Goal: Information Seeking & Learning: Learn about a topic

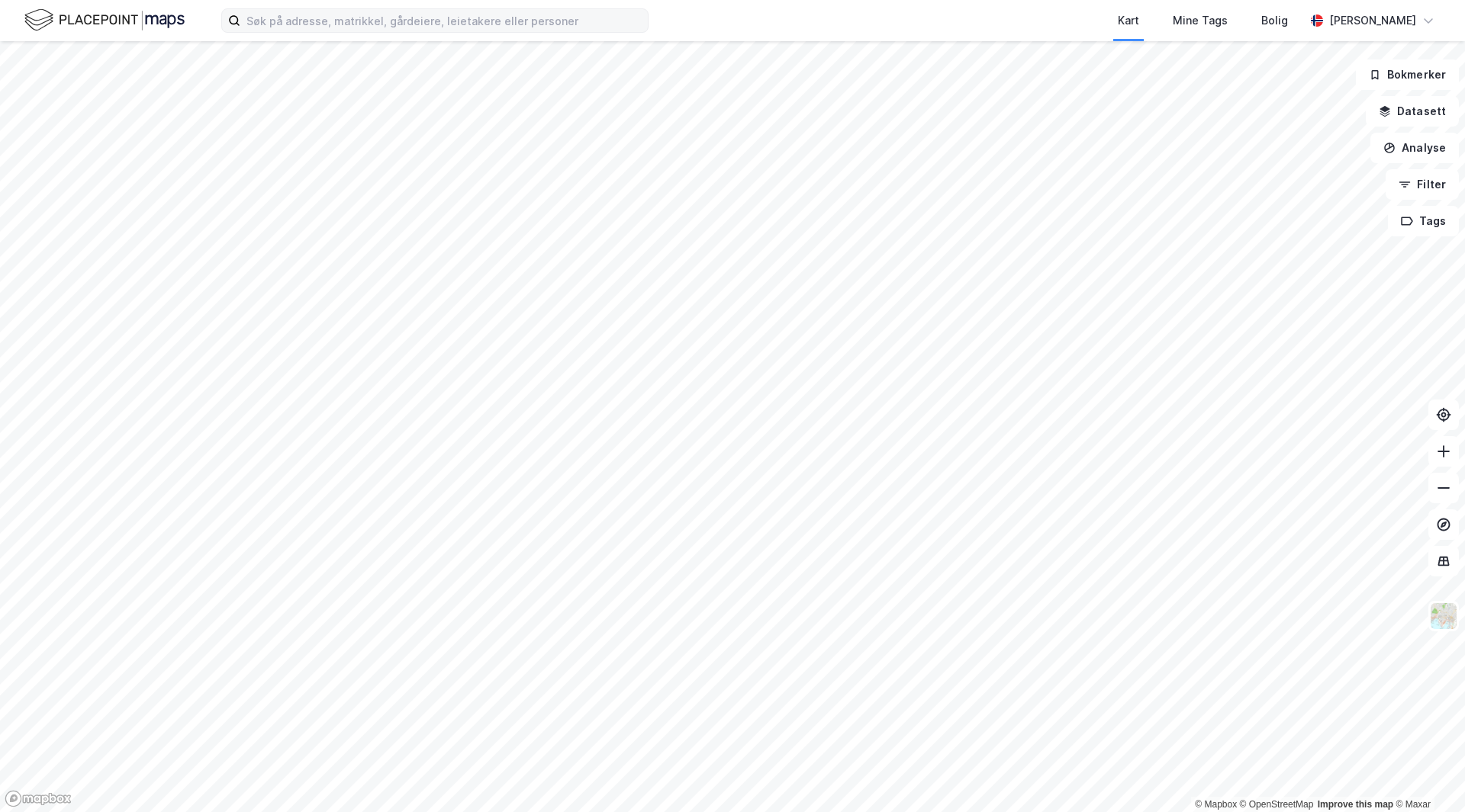
click at [474, 32] on label at bounding box center [435, 21] width 427 height 25
click at [474, 32] on input at bounding box center [444, 21] width 408 height 23
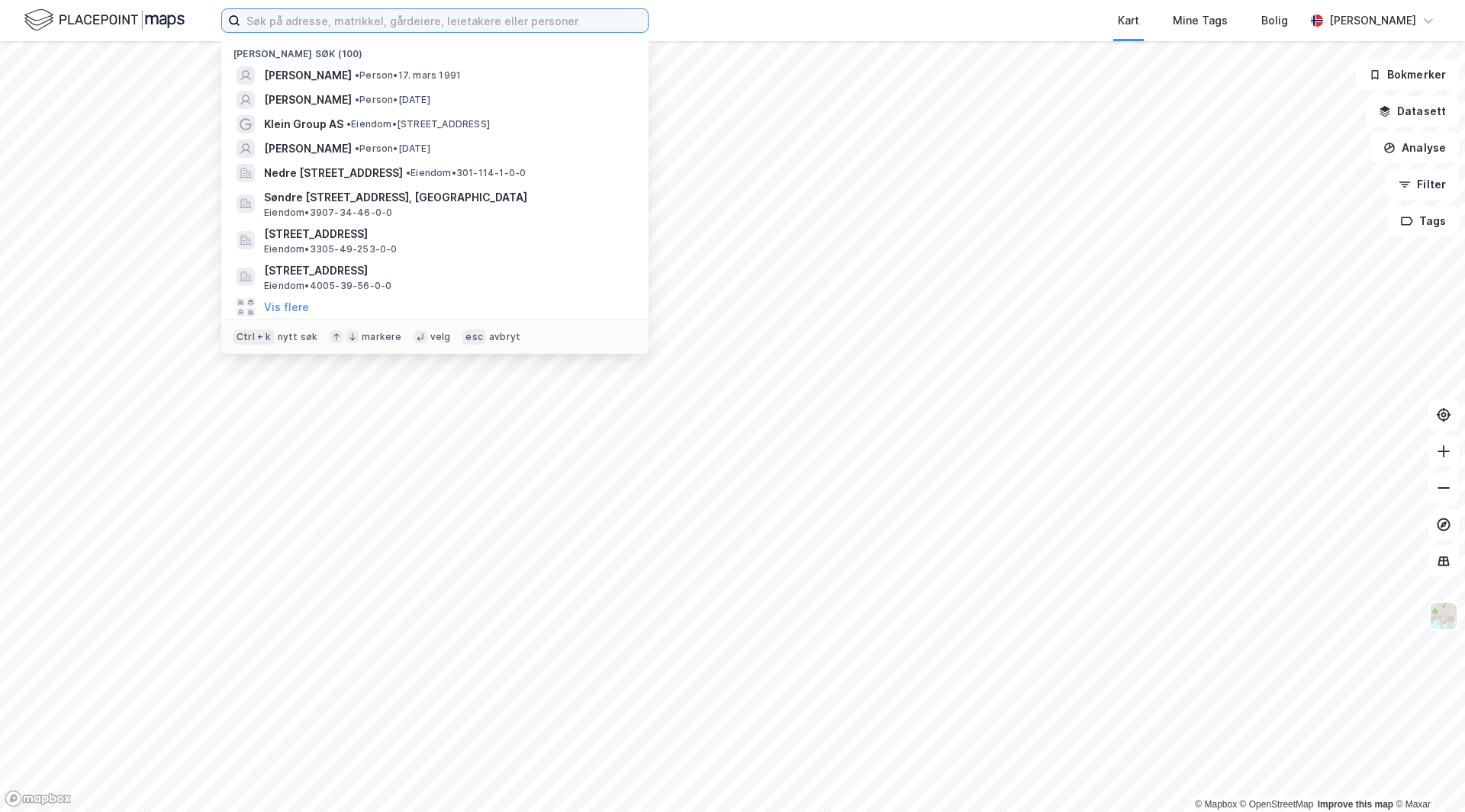
click at [476, 25] on input at bounding box center [444, 21] width 408 height 23
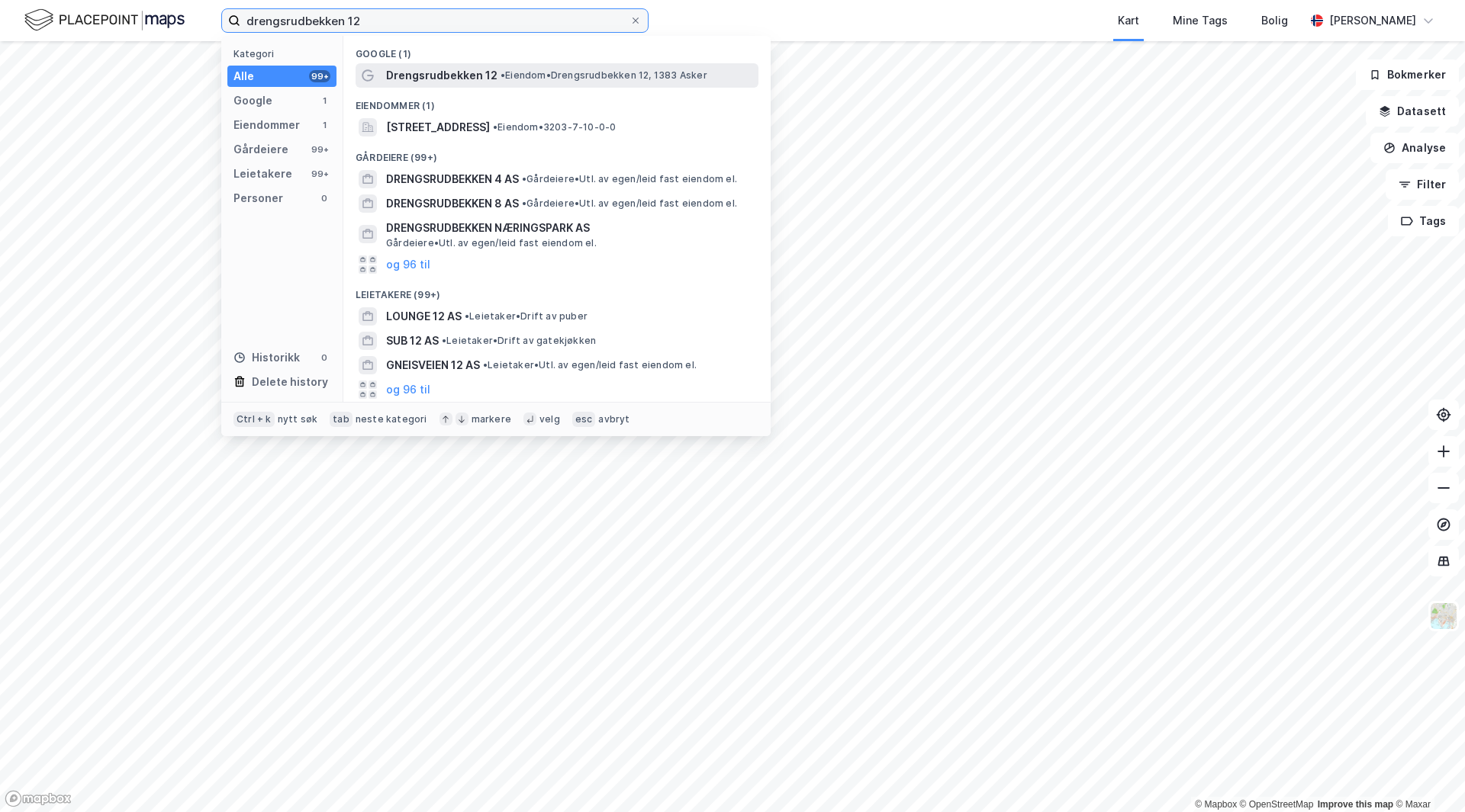
type input "drengsrudbekken 12"
click at [458, 79] on span "Drengsrudbekken 12" at bounding box center [441, 75] width 112 height 18
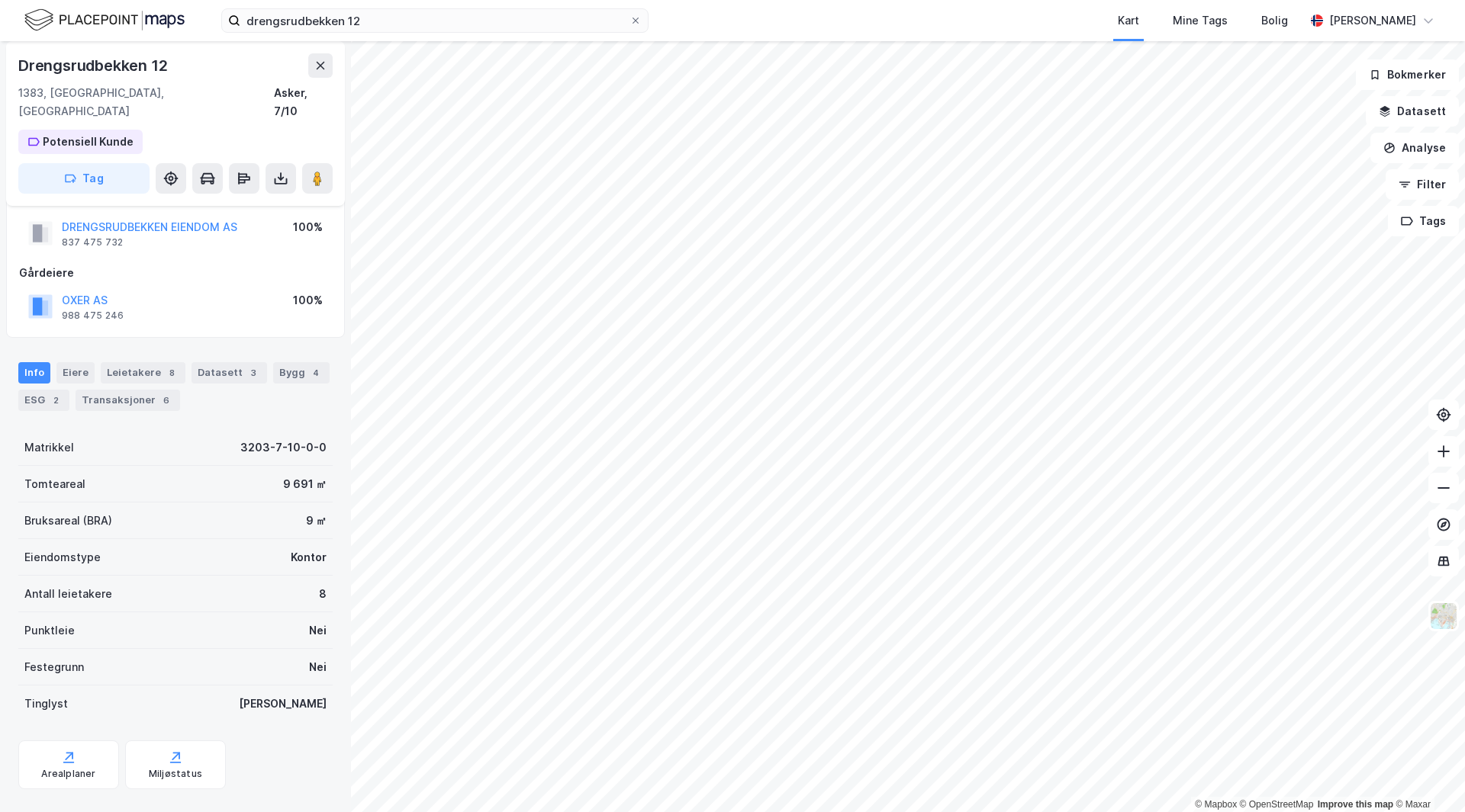
scroll to position [35, 0]
click at [151, 361] on div "Leietakere 8" at bounding box center [143, 372] width 85 height 22
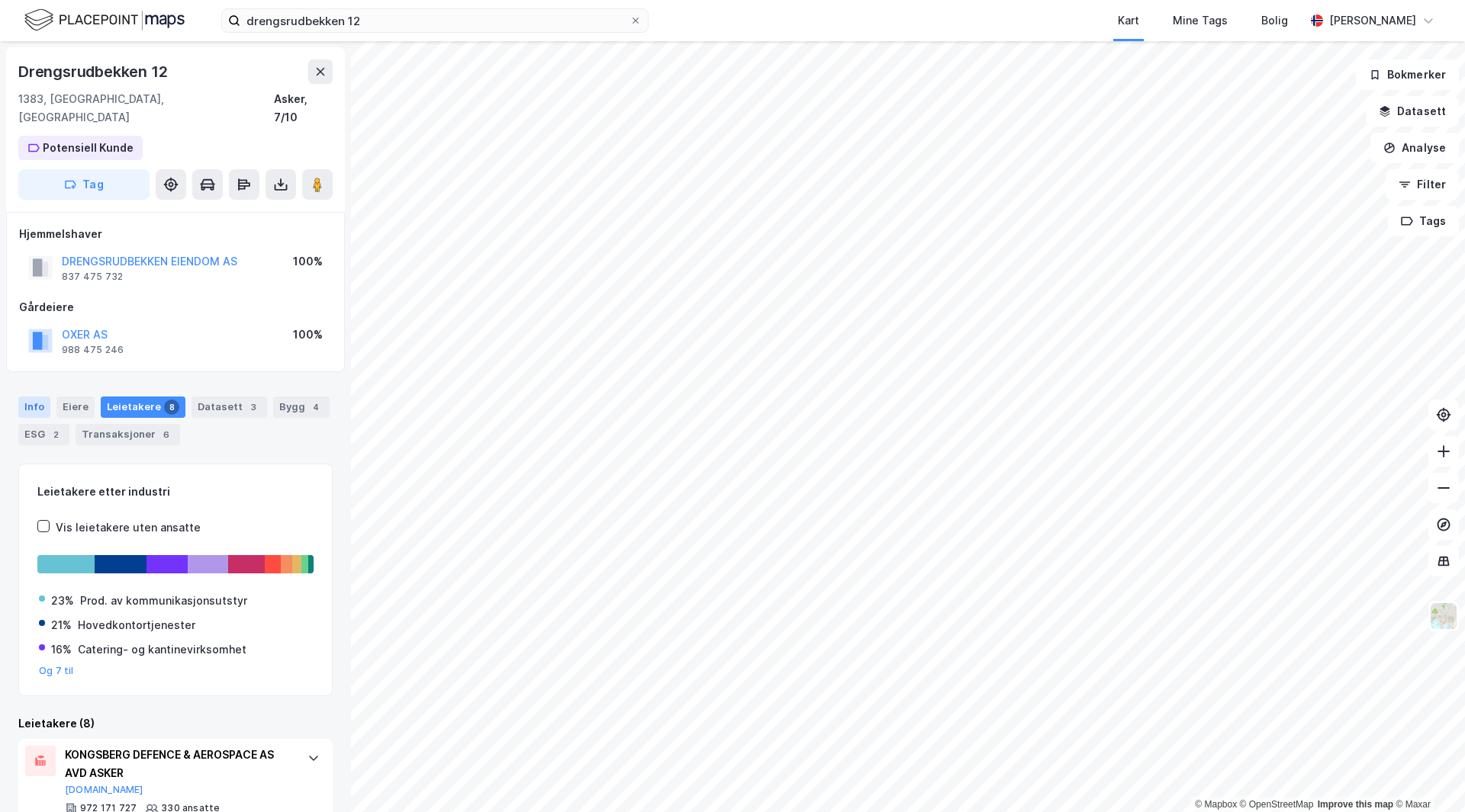
click at [40, 397] on div "Info" at bounding box center [35, 408] width 32 height 22
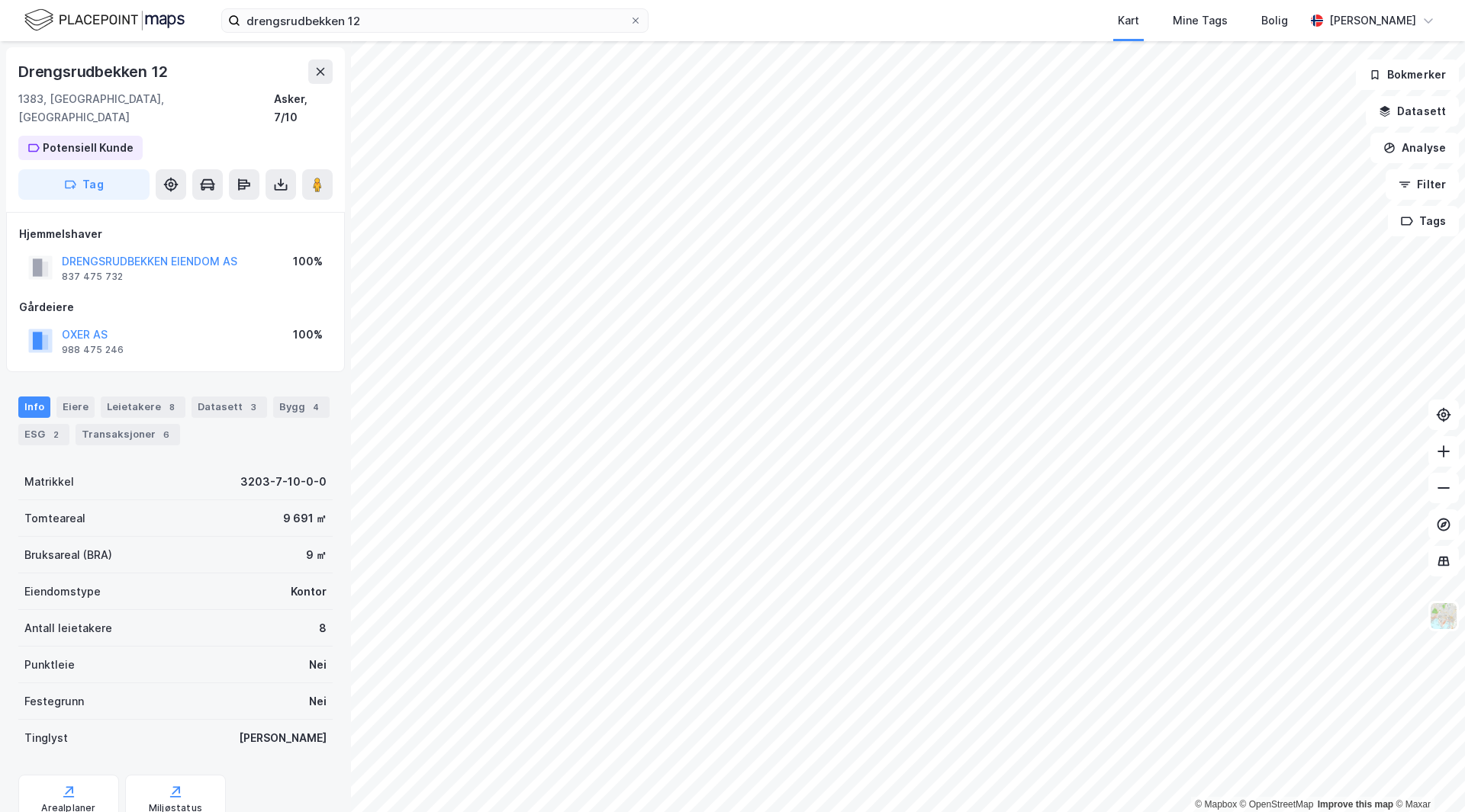
click at [294, 510] on div "9 691 ㎡" at bounding box center [305, 519] width 44 height 18
click at [286, 510] on div "9 691 ㎡" at bounding box center [305, 519] width 44 height 18
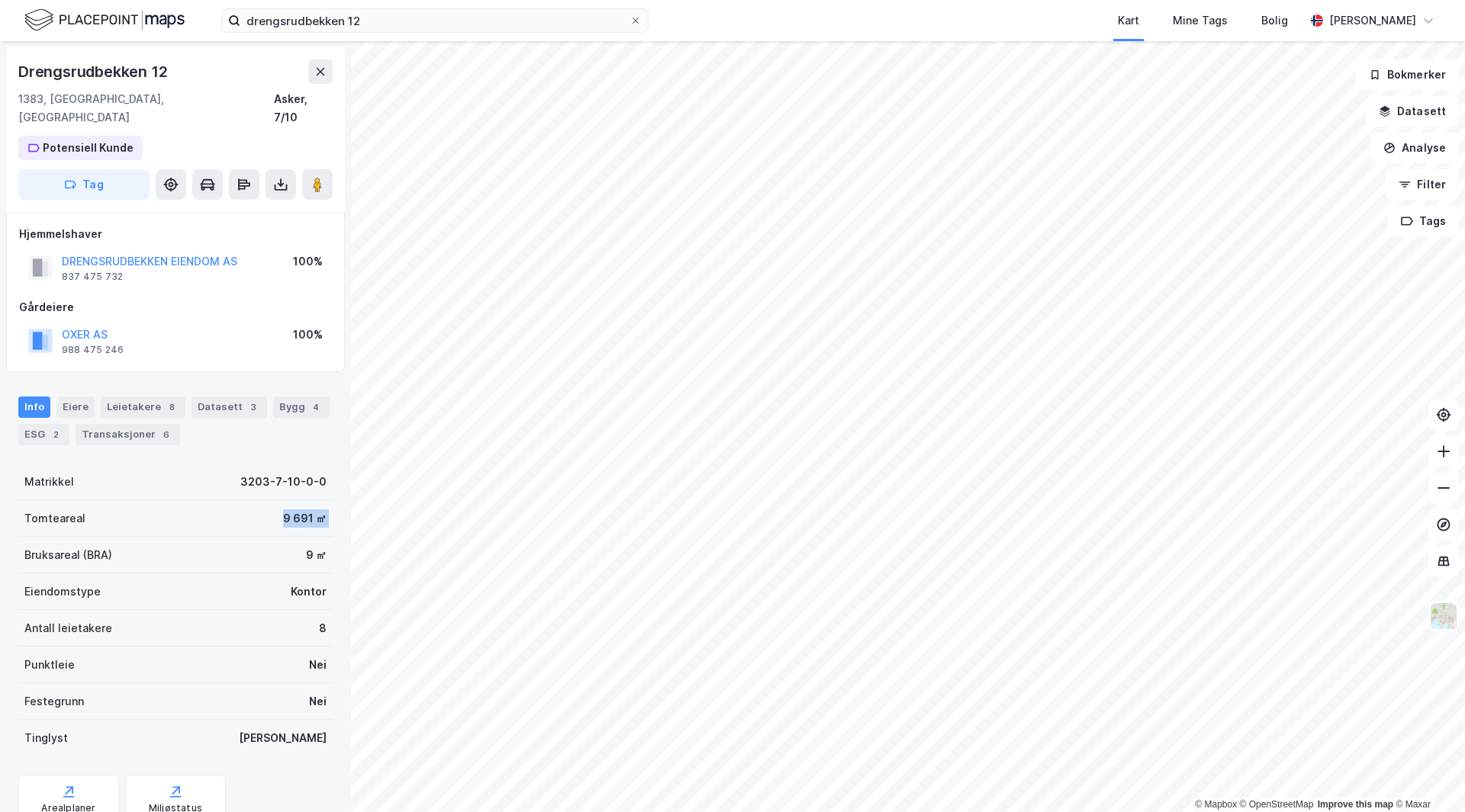
click at [286, 510] on div "9 691 ㎡" at bounding box center [305, 519] width 44 height 18
click at [238, 539] on div "Bruksareal (BRA) 9 ㎡" at bounding box center [175, 555] width 315 height 37
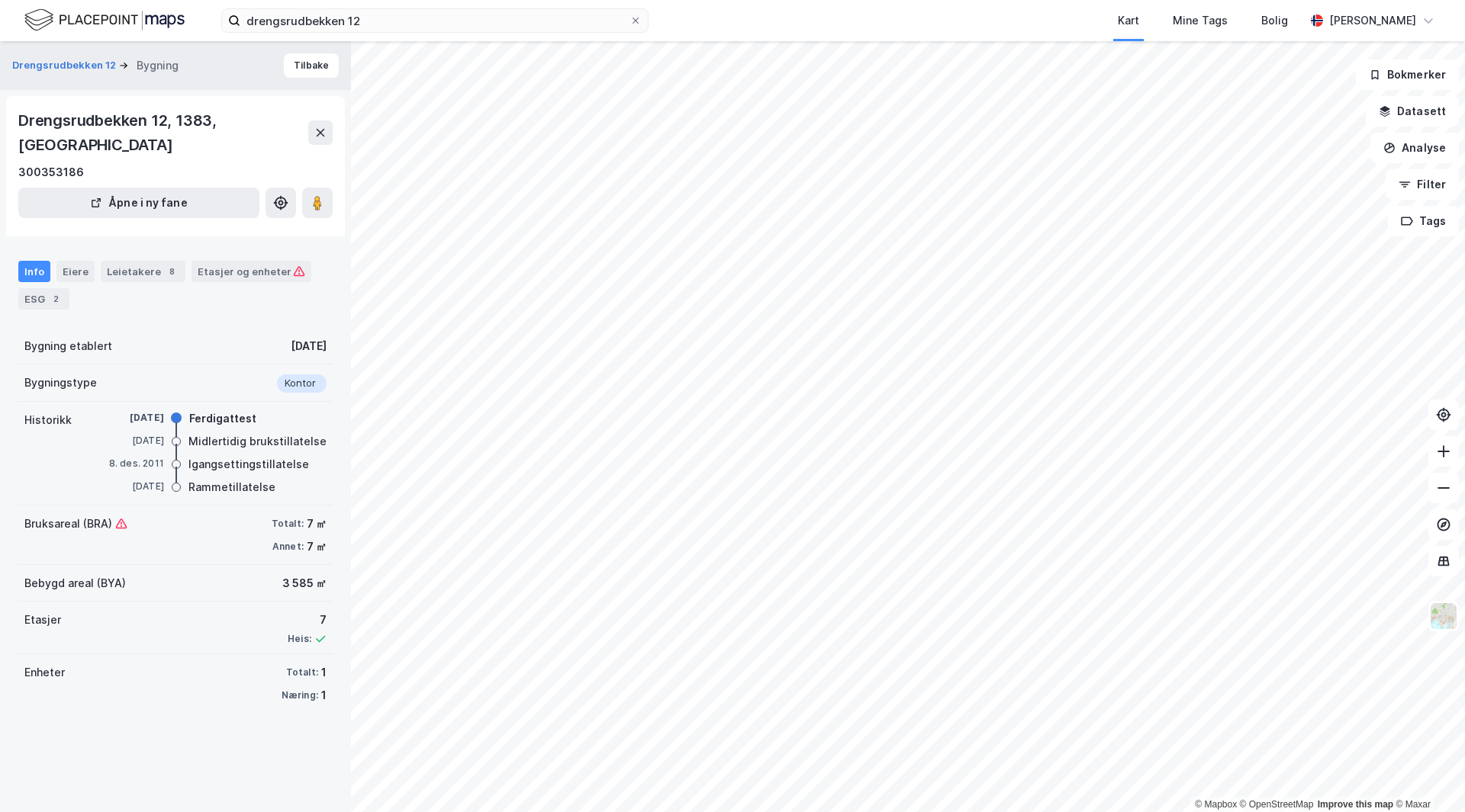
click at [160, 268] on div "Info Eiere Leietakere 8 Etasjer og enheter ESG 2" at bounding box center [175, 285] width 315 height 48
click at [155, 261] on div "Leietakere 8" at bounding box center [143, 271] width 85 height 22
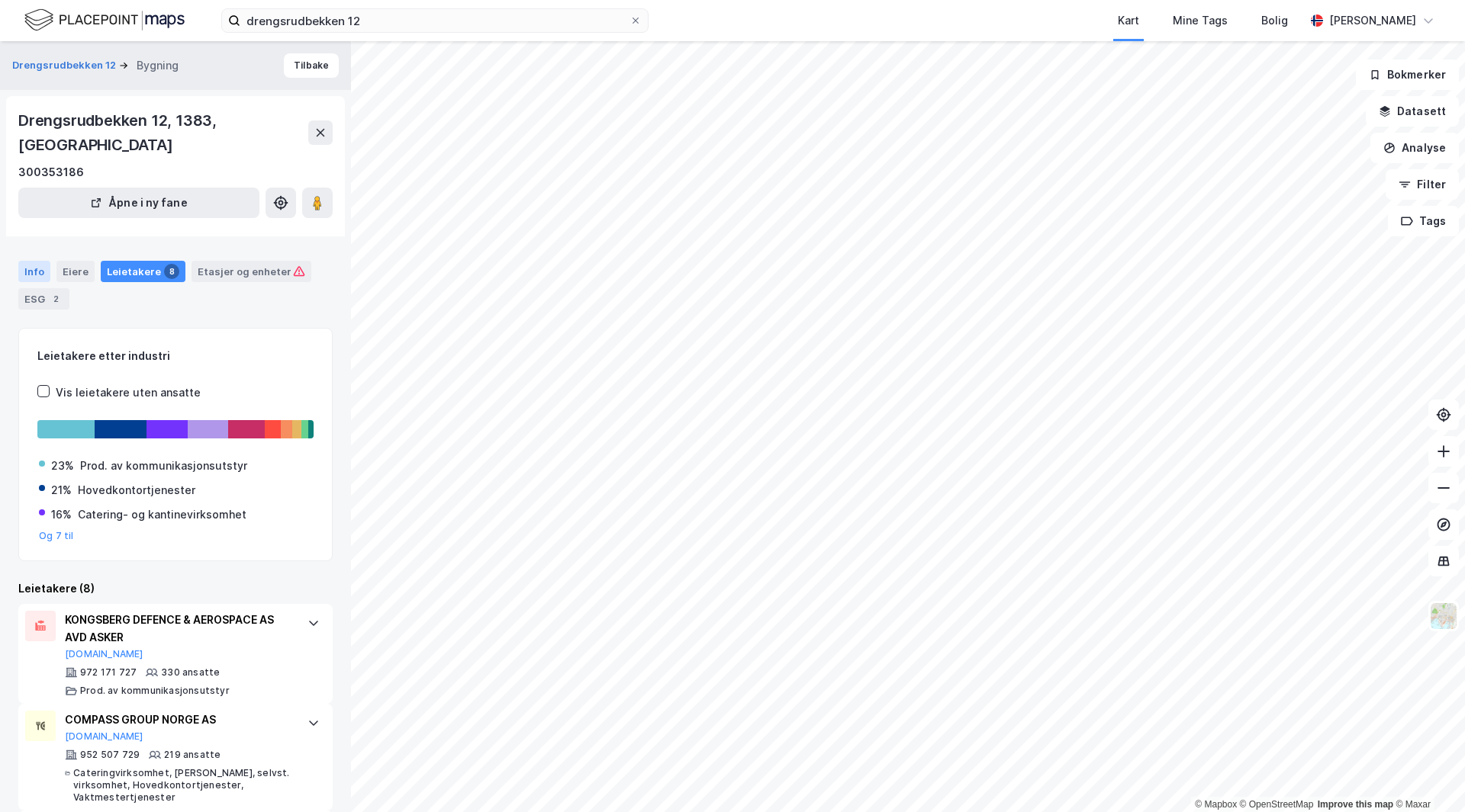
click at [41, 261] on div "Info" at bounding box center [35, 271] width 32 height 22
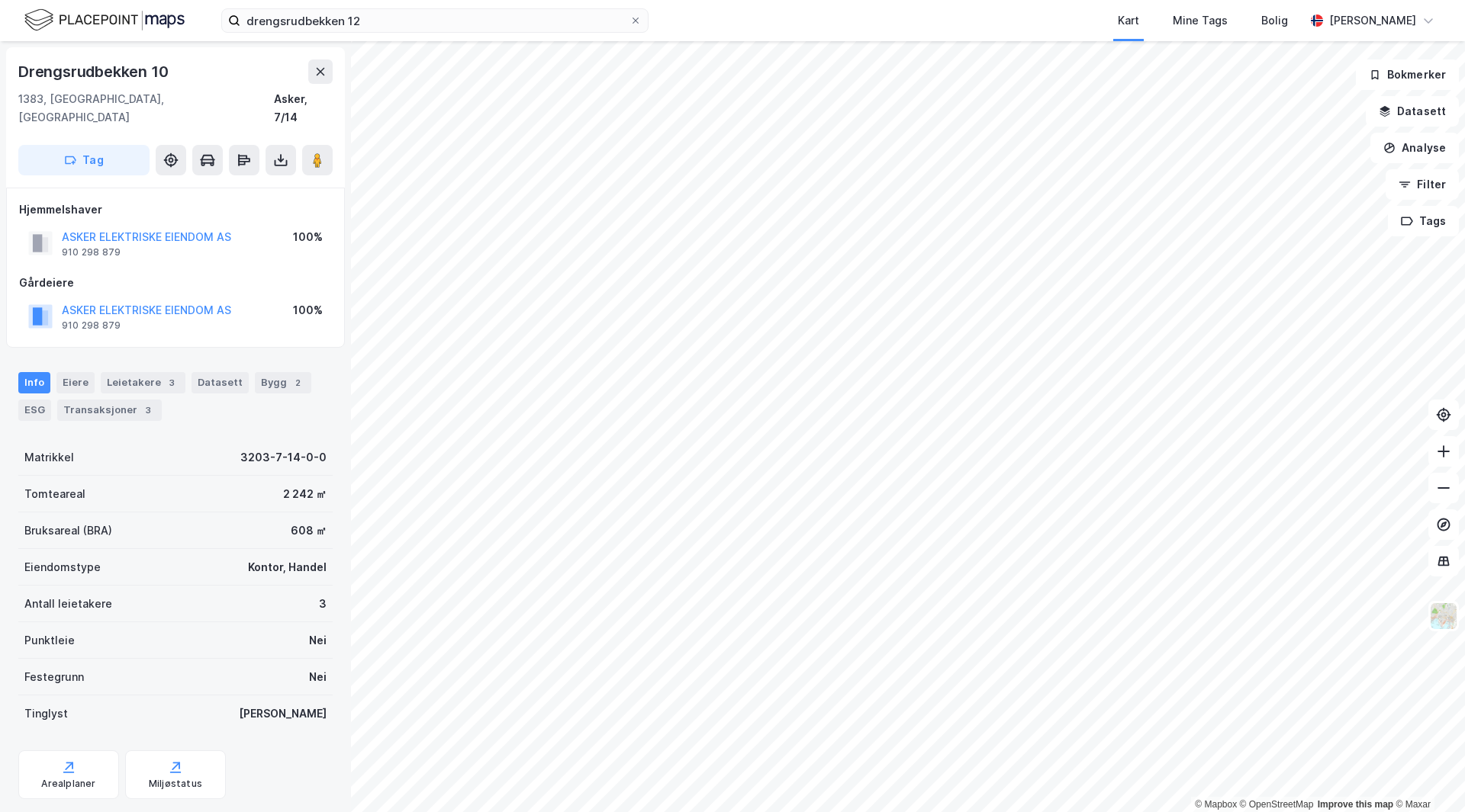
scroll to position [3, 0]
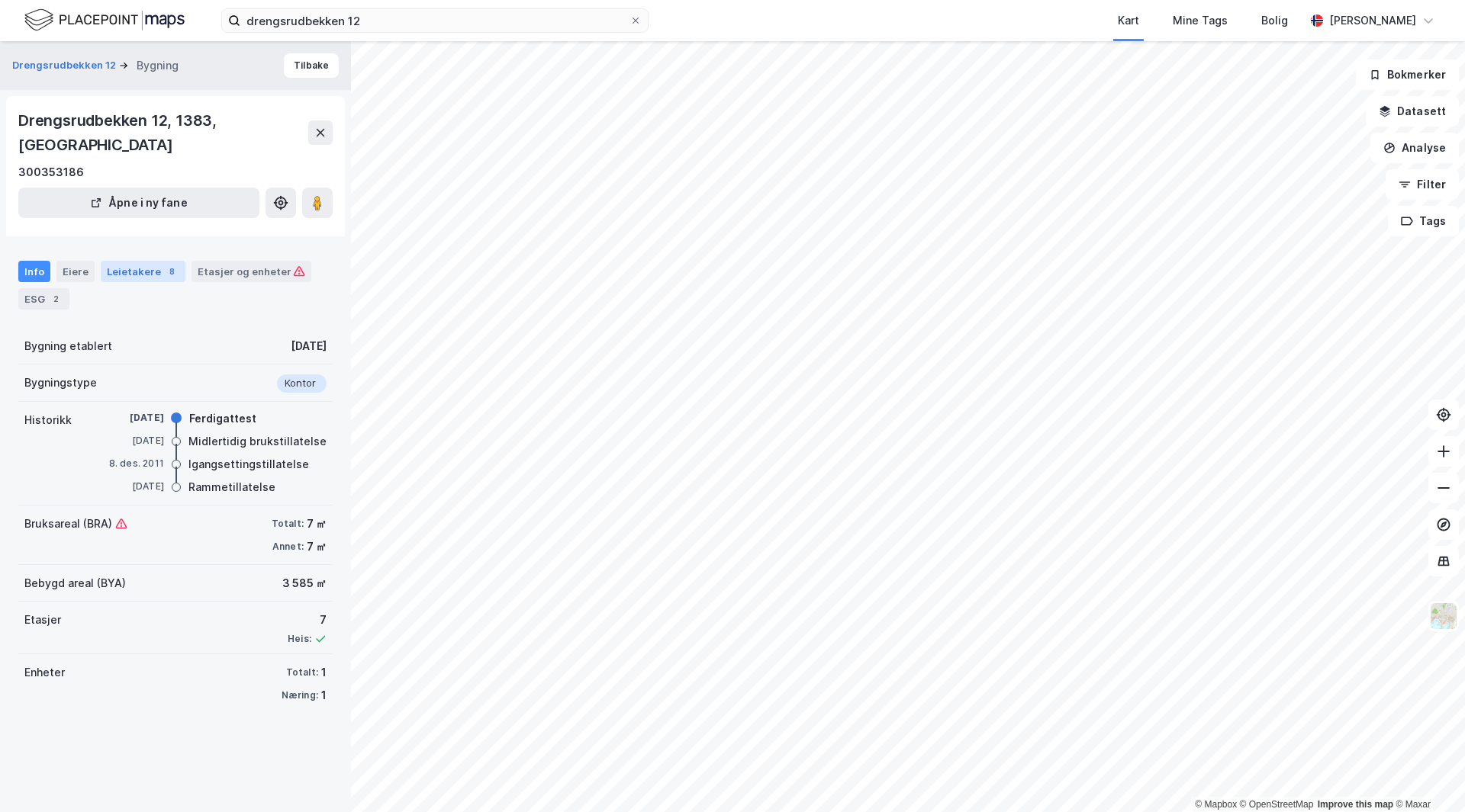
click at [168, 261] on div "Leietakere 8" at bounding box center [143, 271] width 85 height 22
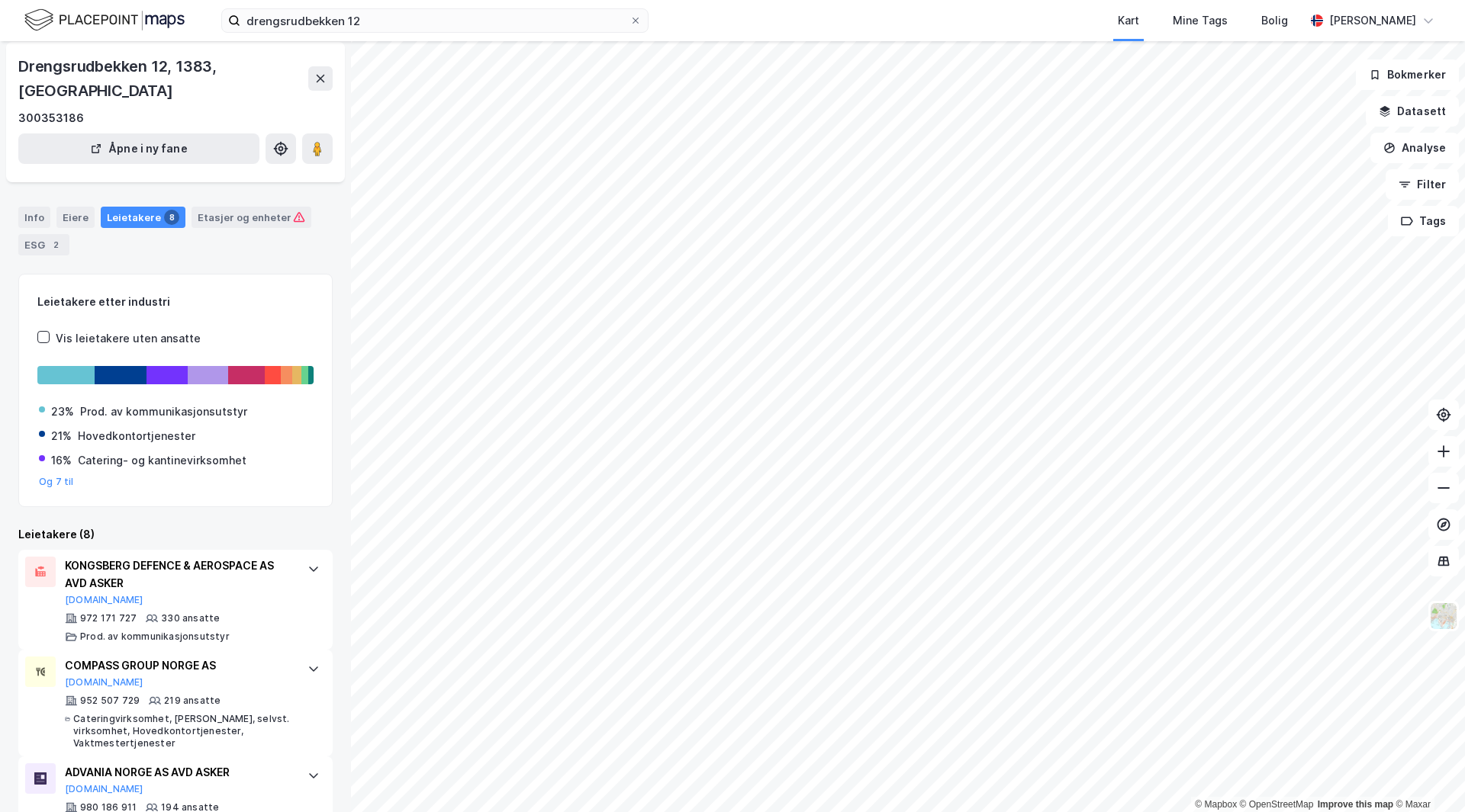
scroll to position [55, 0]
